Goal: Task Accomplishment & Management: Use online tool/utility

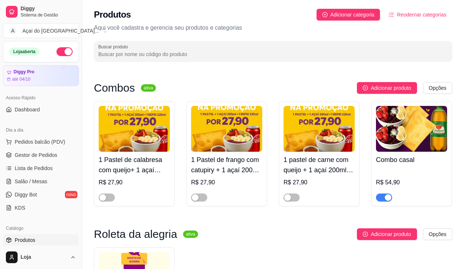
scroll to position [1174, 0]
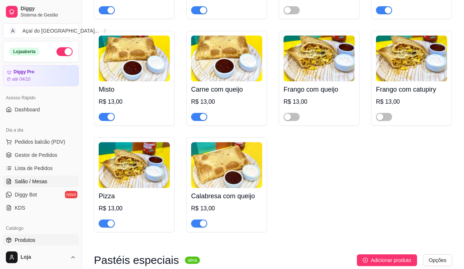
click at [28, 183] on span "Salão / Mesas" at bounding box center [31, 181] width 33 height 7
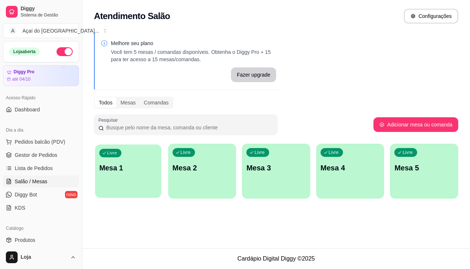
click at [127, 184] on div "Livre Mesa 1" at bounding box center [128, 167] width 66 height 45
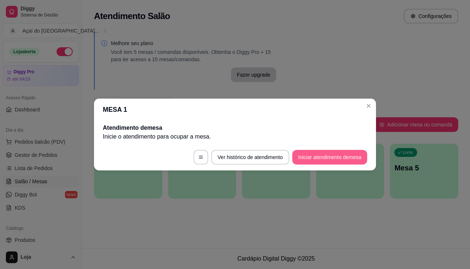
click at [314, 154] on button "Iniciar atendimento de mesa" at bounding box center [329, 157] width 75 height 15
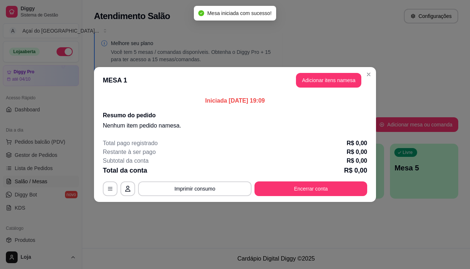
click at [331, 88] on header "MESA 1 Adicionar itens na mesa" at bounding box center [235, 80] width 282 height 26
click at [327, 82] on button "Adicionar itens na mesa" at bounding box center [328, 80] width 65 height 15
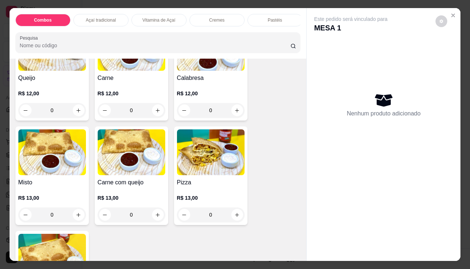
scroll to position [697, 0]
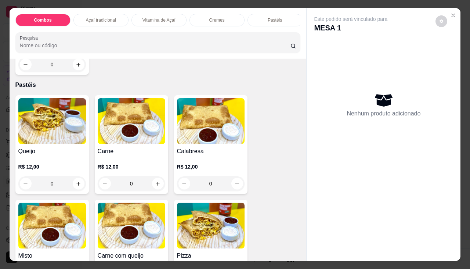
click at [48, 132] on img at bounding box center [52, 121] width 68 height 46
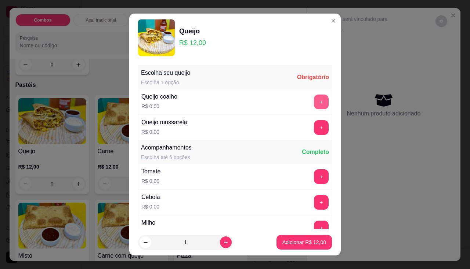
click at [314, 99] on button "+" at bounding box center [321, 102] width 15 height 15
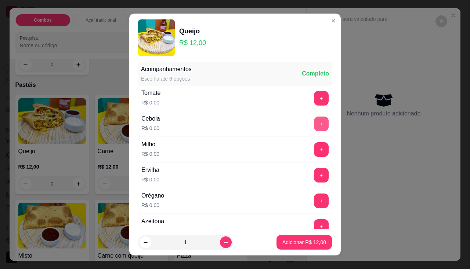
scroll to position [10, 0]
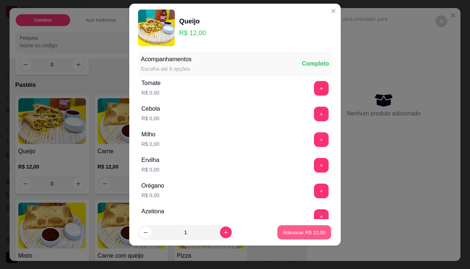
click at [294, 228] on button "Adicionar R$ 12,00" at bounding box center [304, 233] width 54 height 14
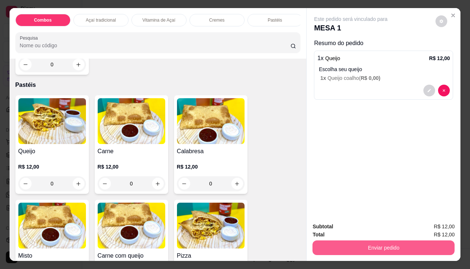
click at [328, 241] on button "Enviar pedido" at bounding box center [383, 248] width 142 height 15
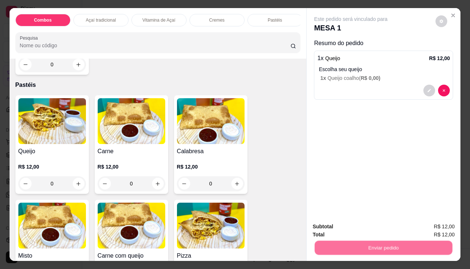
click at [331, 227] on button "Não registrar e enviar pedido" at bounding box center [359, 228] width 76 height 14
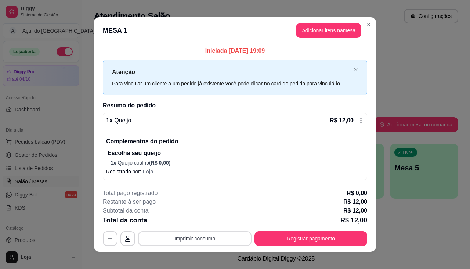
click at [198, 237] on button "Imprimir consumo" at bounding box center [194, 239] width 113 height 15
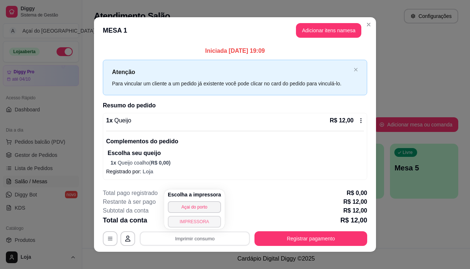
click at [181, 225] on button "IMPRESSORA" at bounding box center [194, 222] width 53 height 12
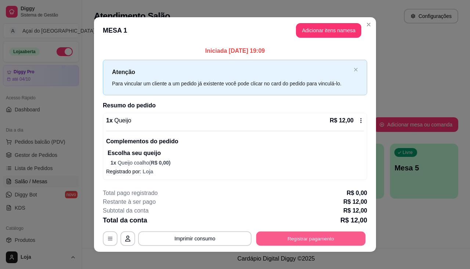
click at [264, 237] on button "Registrar pagamento" at bounding box center [310, 239] width 109 height 14
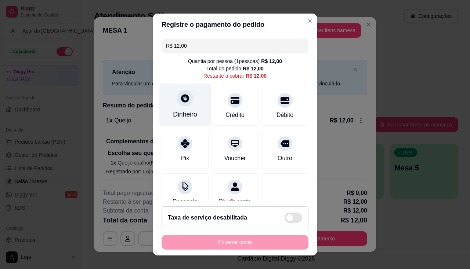
click at [193, 110] on div "Dinheiro" at bounding box center [185, 104] width 52 height 43
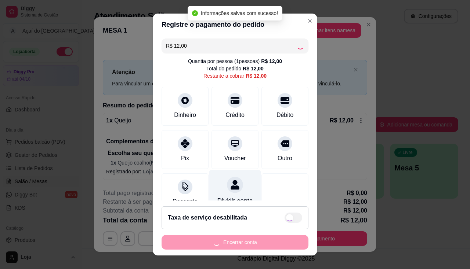
type input "R$ 0,00"
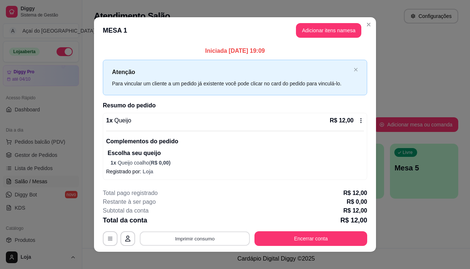
click at [218, 238] on button "Imprimir consumo" at bounding box center [195, 239] width 110 height 14
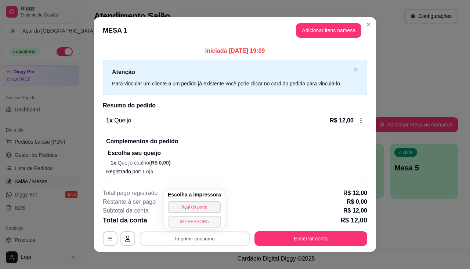
click at [209, 220] on button "IMPRESSORA" at bounding box center [194, 222] width 53 height 12
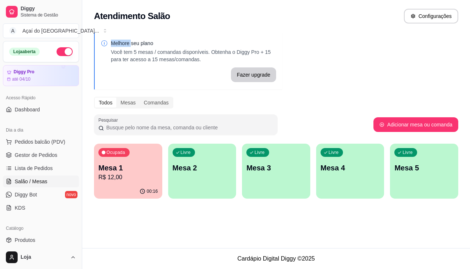
click at [365, 27] on div "Atendimento Salão Configurações" at bounding box center [275, 14] width 387 height 28
click at [330, 69] on div "Melhore seu plano Você tem 5 mesas / comandas disponíveis. Obtenha o Diggy Pro …" at bounding box center [275, 118] width 387 height 180
